Goal: Contribute content: Add original content to the website for others to see

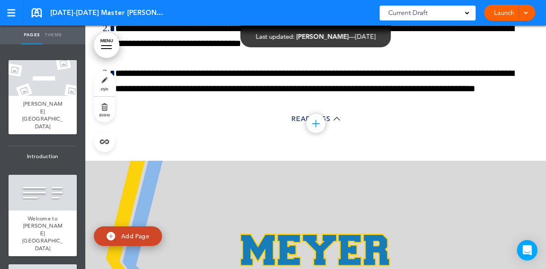
scroll to position [42070, 0]
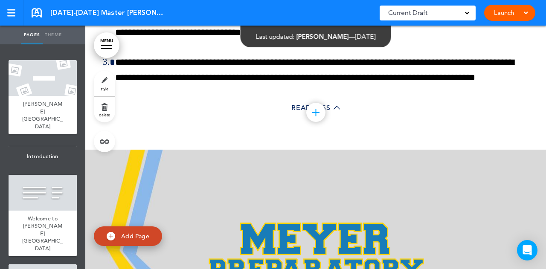
click at [79, 11] on span "[DATE]-[DATE] Master [PERSON_NAME] Employee Handbook" at bounding box center [107, 12] width 115 height 9
click at [39, 14] on link at bounding box center [37, 12] width 10 height 9
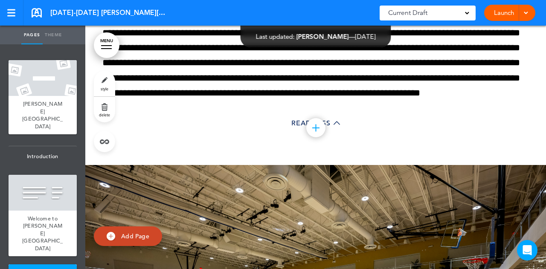
scroll to position [32593, 0]
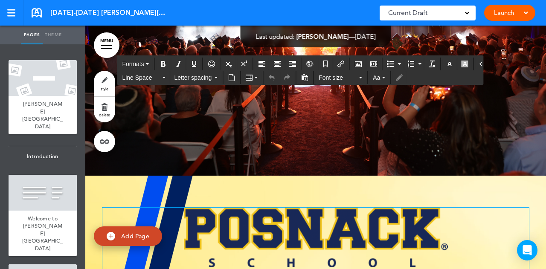
click at [305, 208] on img at bounding box center [316, 238] width 264 height 60
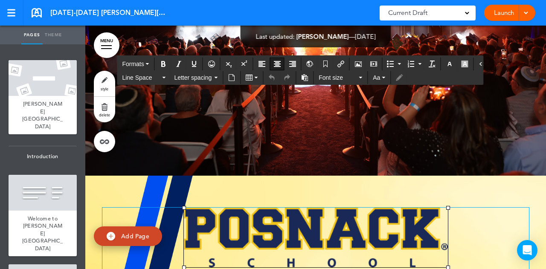
click at [305, 208] on img at bounding box center [316, 238] width 264 height 60
click at [359, 63] on button "Airmason image" at bounding box center [358, 64] width 14 height 12
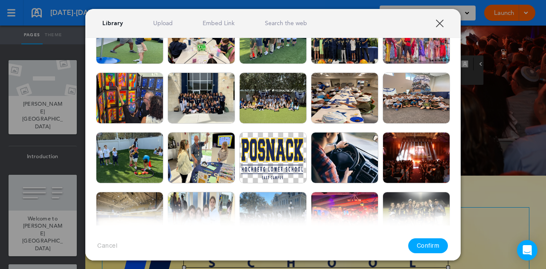
scroll to position [284, 0]
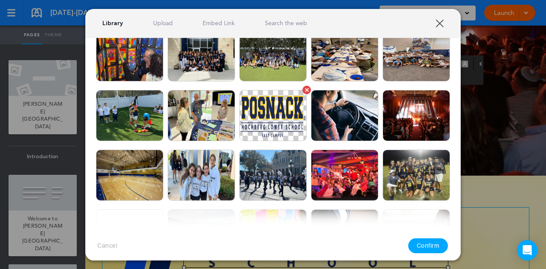
click at [269, 116] on img at bounding box center [272, 115] width 67 height 51
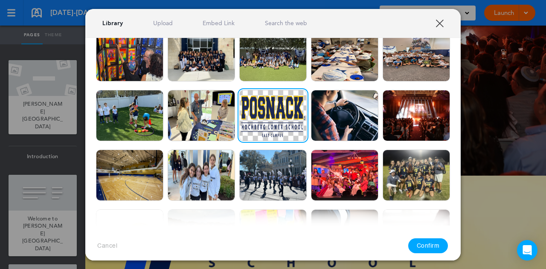
click at [424, 244] on button "Confirm" at bounding box center [428, 245] width 40 height 15
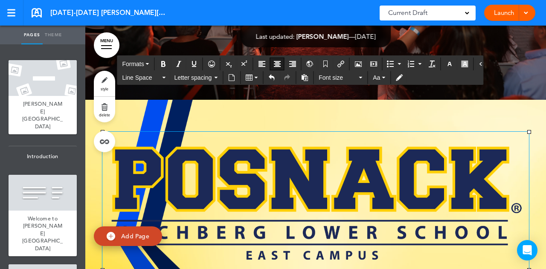
scroll to position [32670, 0]
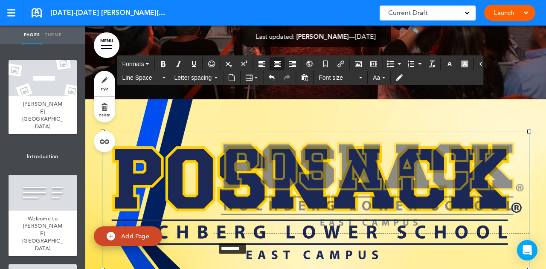
drag, startPoint x: 99, startPoint y: 208, endPoint x: 211, endPoint y: 180, distance: 115.7
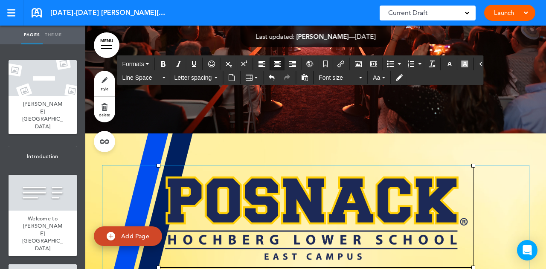
drag, startPoint x: 211, startPoint y: 180, endPoint x: 399, endPoint y: 234, distance: 196.3
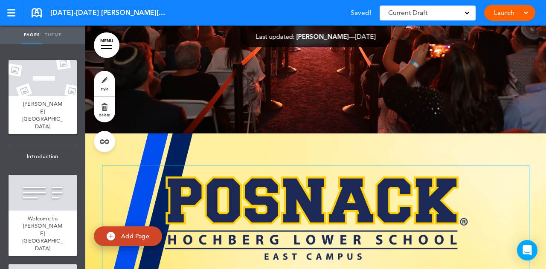
click at [209, 195] on img at bounding box center [315, 216] width 315 height 102
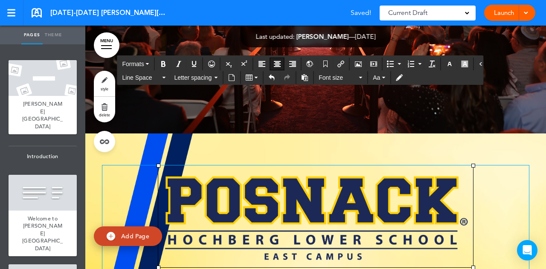
click at [158, 203] on img at bounding box center [315, 216] width 315 height 102
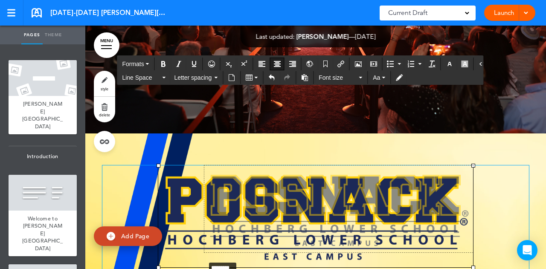
drag, startPoint x: 154, startPoint y: 205, endPoint x: 200, endPoint y: 199, distance: 46.8
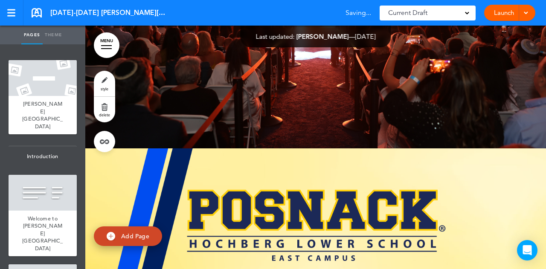
drag, startPoint x: 200, startPoint y: 199, endPoint x: 404, endPoint y: 213, distance: 204.3
click at [404, 213] on div "Add collapsible section ? In order to add a collapsible section, only solid bac…" at bounding box center [315, 241] width 427 height 187
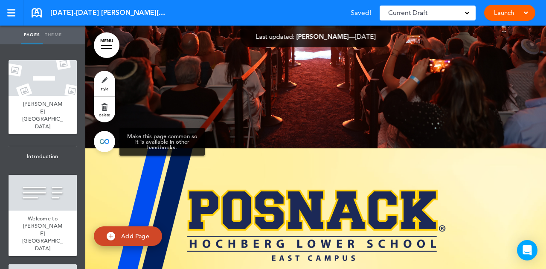
click at [103, 145] on link at bounding box center [104, 141] width 21 height 21
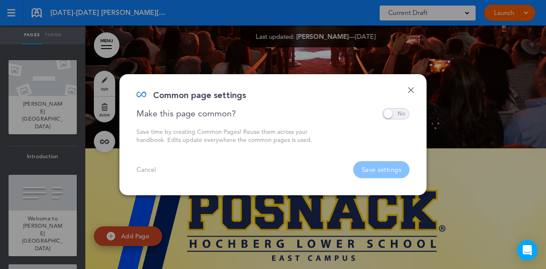
click at [393, 111] on span at bounding box center [395, 113] width 27 height 11
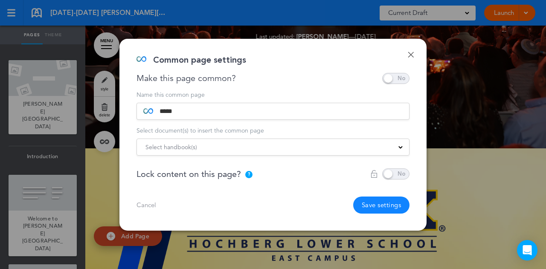
click at [259, 151] on div "Select handbook(s)" at bounding box center [273, 146] width 272 height 9
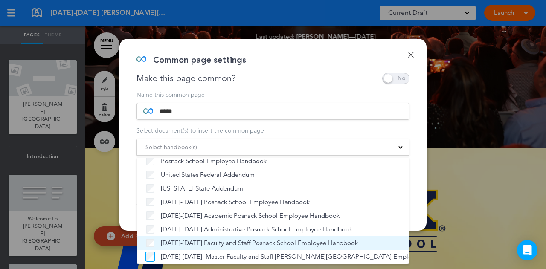
scroll to position [0, 0]
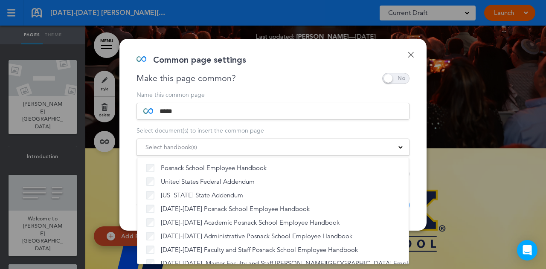
click at [287, 96] on div "Name this common page" at bounding box center [272, 95] width 273 height 6
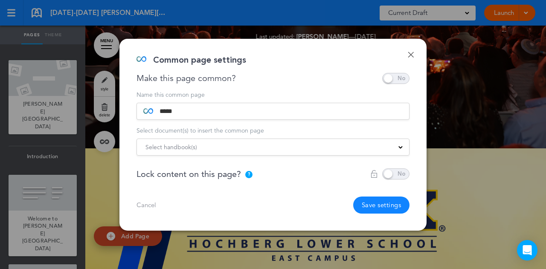
click at [368, 200] on button "Save settings" at bounding box center [381, 205] width 57 height 17
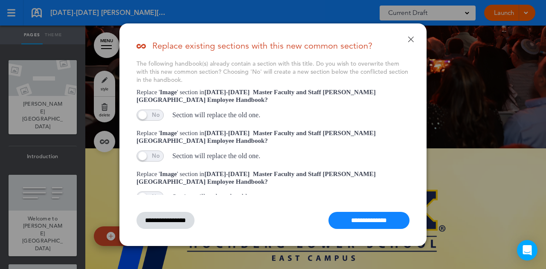
click at [366, 217] on input "**********" at bounding box center [368, 220] width 81 height 17
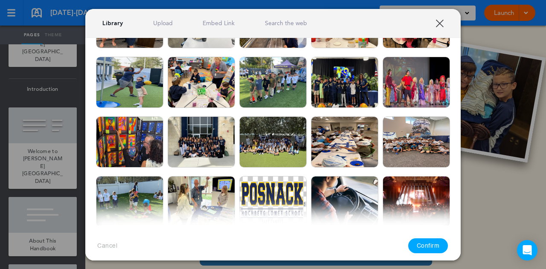
click at [161, 21] on link "Upload" at bounding box center [163, 23] width 20 height 8
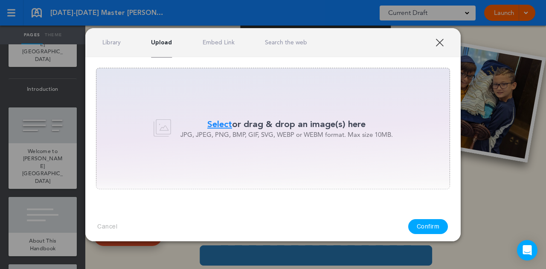
click at [209, 122] on span "Select" at bounding box center [219, 124] width 25 height 12
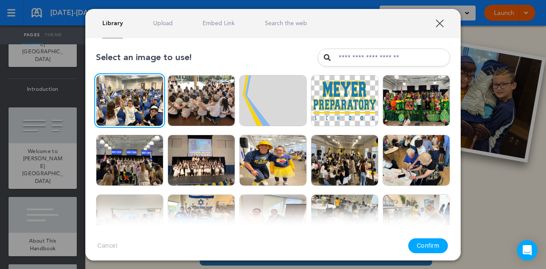
click at [157, 22] on link "Upload" at bounding box center [163, 23] width 20 height 8
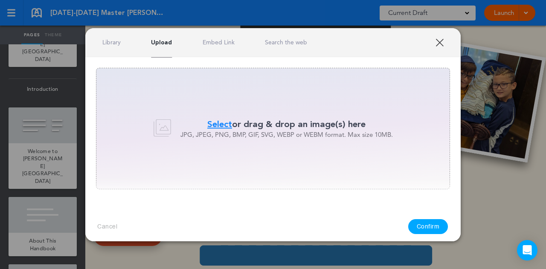
click at [214, 119] on span "Select" at bounding box center [219, 124] width 25 height 12
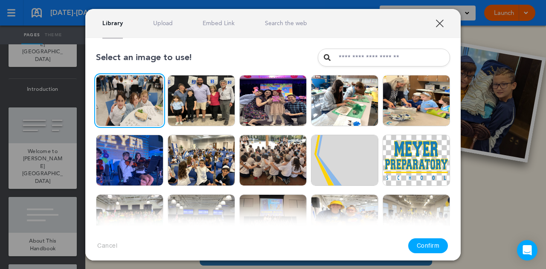
click at [167, 26] on link "Upload" at bounding box center [163, 23] width 20 height 8
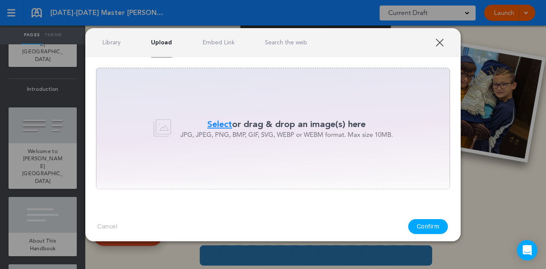
click at [215, 122] on span "Select" at bounding box center [219, 124] width 25 height 12
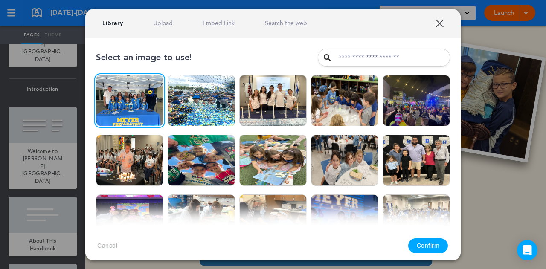
click at [167, 28] on div "Library Upload Embed Link Search the web" at bounding box center [272, 23] width 375 height 29
click at [163, 23] on link "Upload" at bounding box center [163, 23] width 20 height 8
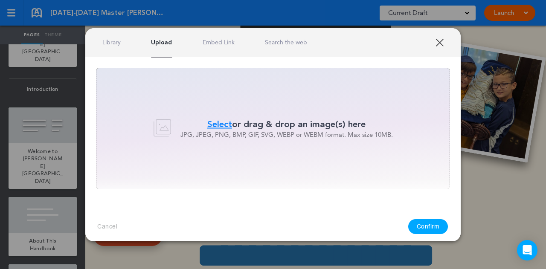
click at [215, 123] on span "Select" at bounding box center [219, 124] width 25 height 12
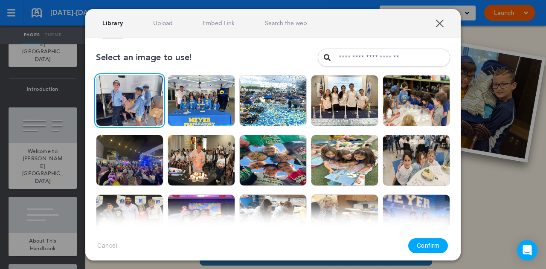
click at [419, 245] on button "Confirm" at bounding box center [428, 245] width 40 height 15
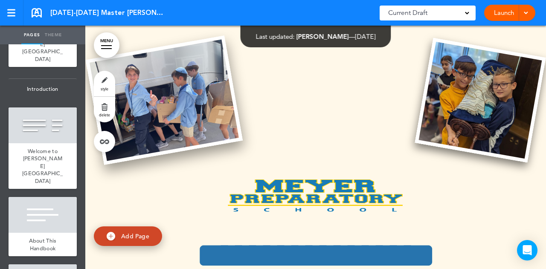
click at [182, 96] on img at bounding box center [164, 100] width 157 height 130
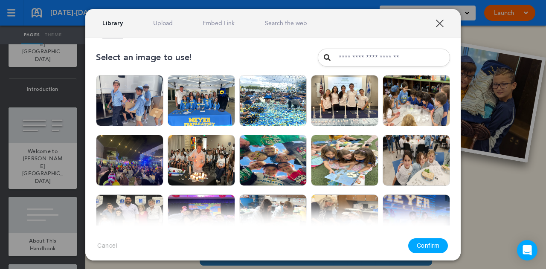
click at [440, 19] on link "XXX" at bounding box center [439, 23] width 8 height 8
